Goal: Task Accomplishment & Management: Manage account settings

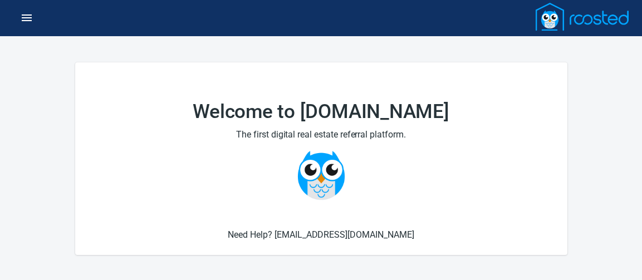
click at [16, 14] on button "button" at bounding box center [26, 17] width 27 height 27
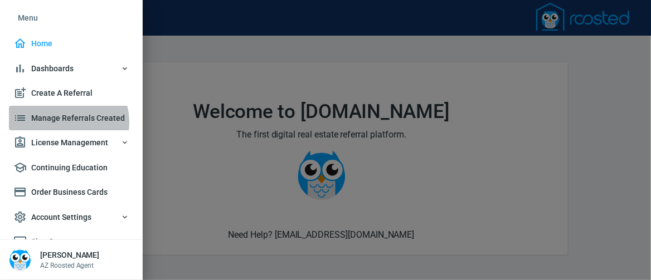
click at [55, 123] on span "Manage Referrals Created" at bounding box center [71, 118] width 116 height 14
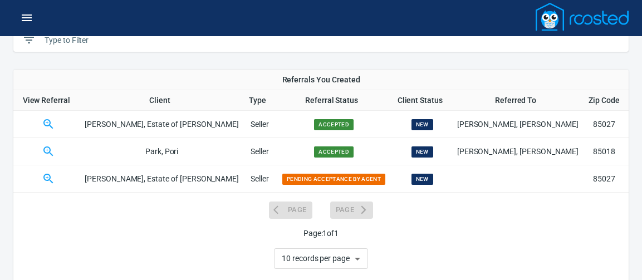
scroll to position [64, 0]
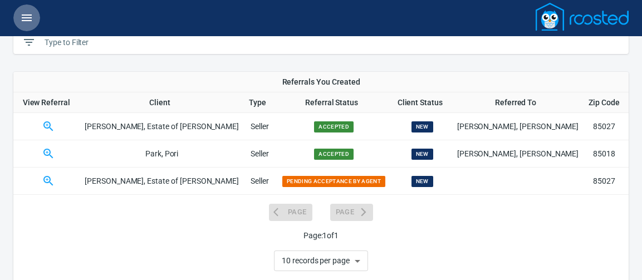
drag, startPoint x: 639, startPoint y: 123, endPoint x: 34, endPoint y: 14, distance: 614.2
click at [34, 14] on button "button" at bounding box center [26, 17] width 27 height 27
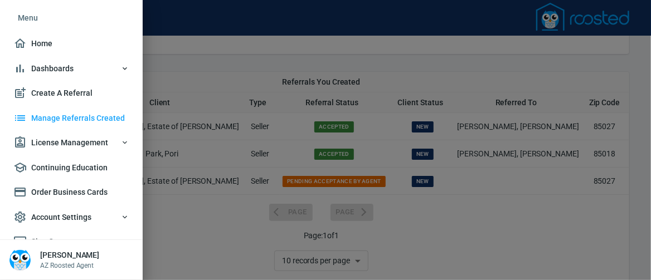
click at [509, 243] on div at bounding box center [325, 140] width 651 height 280
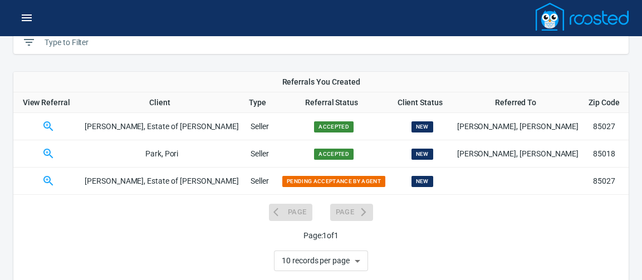
drag, startPoint x: 60, startPoint y: 123, endPoint x: 53, endPoint y: 124, distance: 6.2
click at [55, 123] on icon "button" at bounding box center [48, 126] width 13 height 13
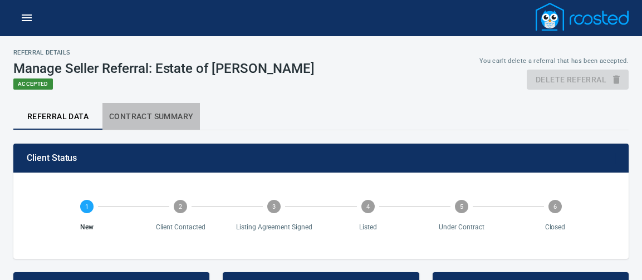
click at [144, 114] on span "Contract Summary" at bounding box center [151, 117] width 84 height 14
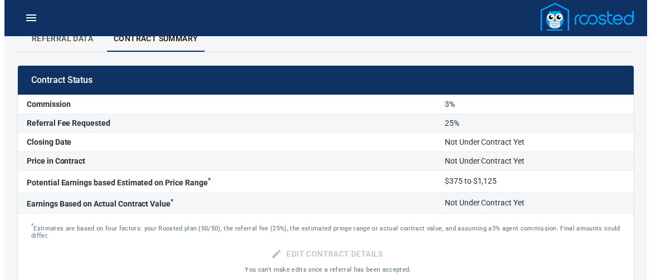
scroll to position [95, 0]
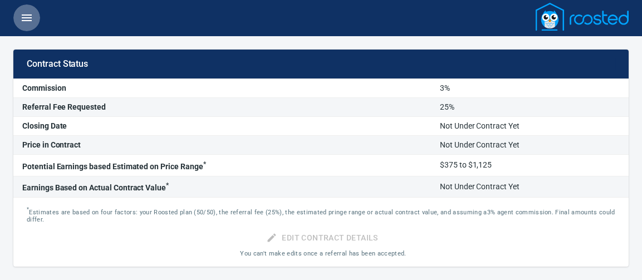
click at [23, 17] on icon "button" at bounding box center [27, 17] width 10 height 7
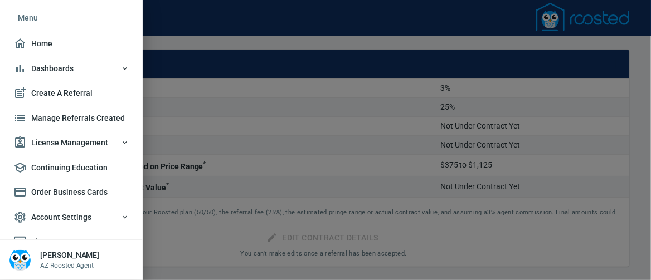
click at [340, 128] on div at bounding box center [325, 140] width 651 height 280
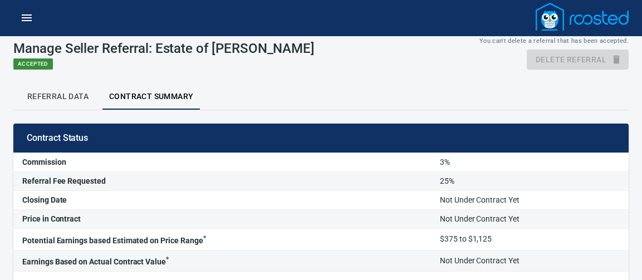
scroll to position [0, 0]
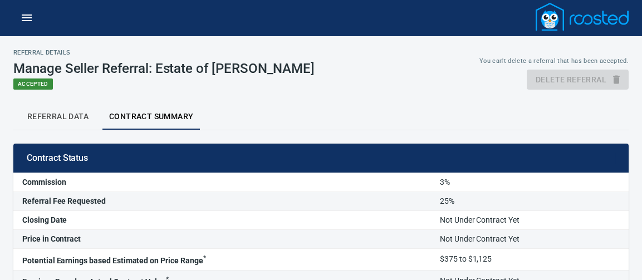
click at [62, 113] on span "Referral Data" at bounding box center [58, 117] width 76 height 14
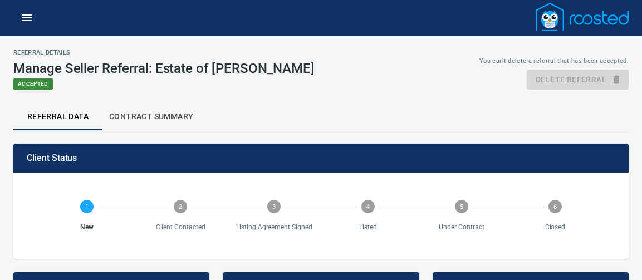
click at [338, 64] on div "Referral Details Manage Seller Referral: Estate of [PERSON_NAME] Accepted You c…" at bounding box center [321, 69] width 629 height 54
click at [24, 20] on icon "button" at bounding box center [27, 17] width 10 height 7
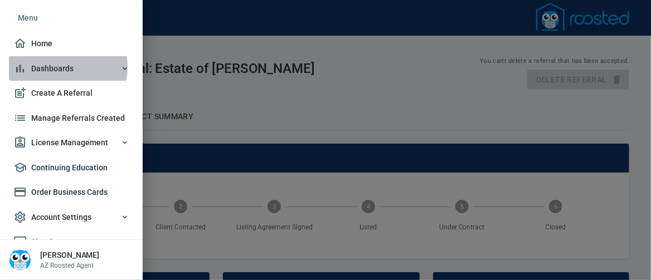
click at [65, 67] on span "Dashboards" at bounding box center [71, 69] width 116 height 14
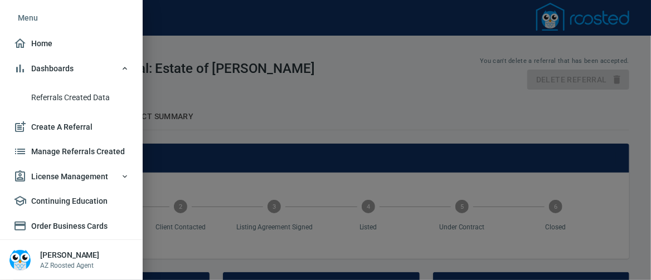
click at [337, 19] on div at bounding box center [325, 140] width 651 height 280
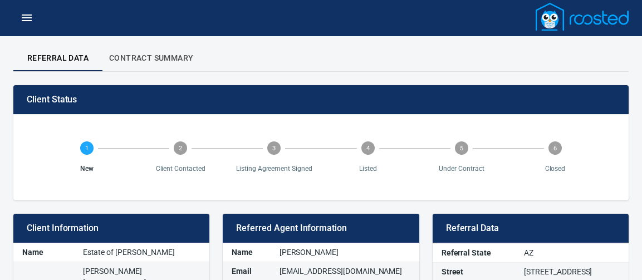
scroll to position [183, 0]
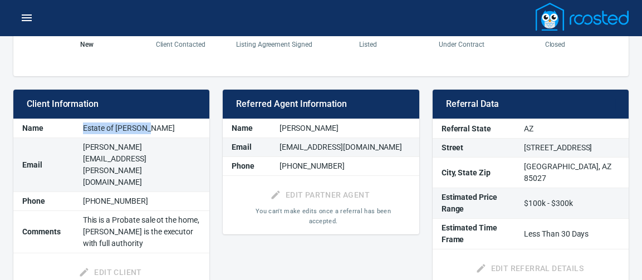
drag, startPoint x: 81, startPoint y: 124, endPoint x: 145, endPoint y: 129, distance: 63.7
click at [145, 129] on td "Estate of [PERSON_NAME]" at bounding box center [142, 128] width 136 height 19
copy td "Estate of [PERSON_NAME]"
